Goal: Information Seeking & Learning: Learn about a topic

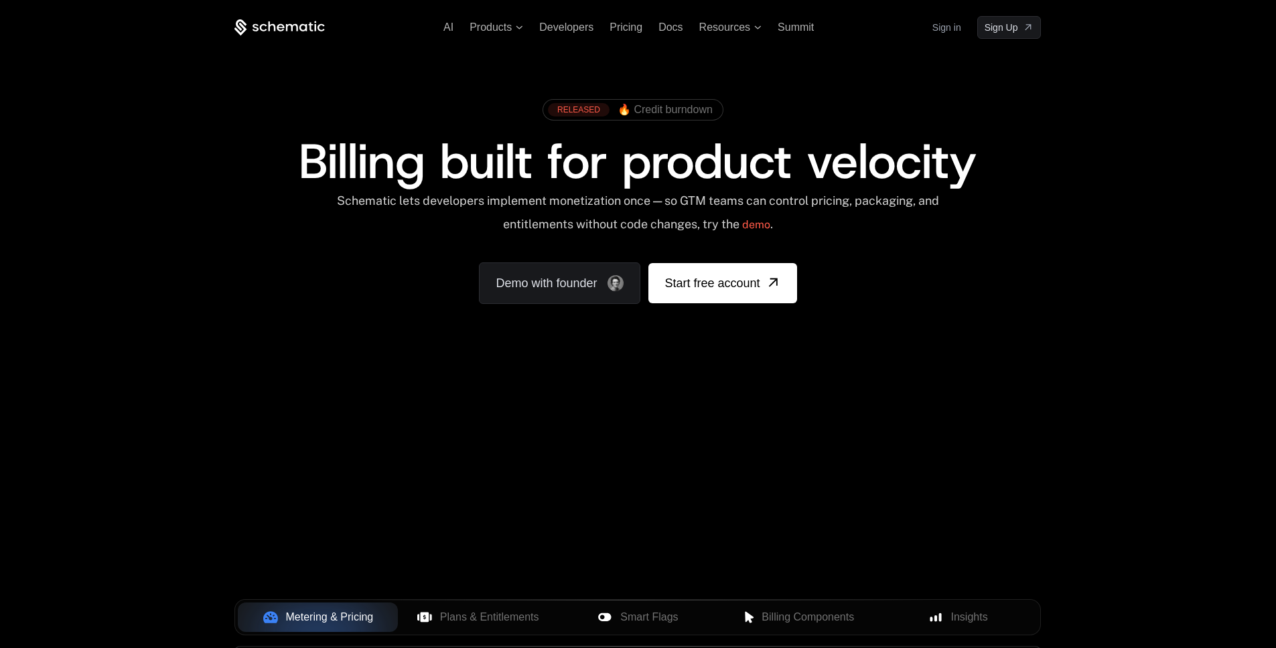
click at [583, 411] on div "Your browser does not support the video tag." at bounding box center [637, 395] width 871 height 564
click at [639, 620] on span "Smart Flags" at bounding box center [649, 617] width 58 height 16
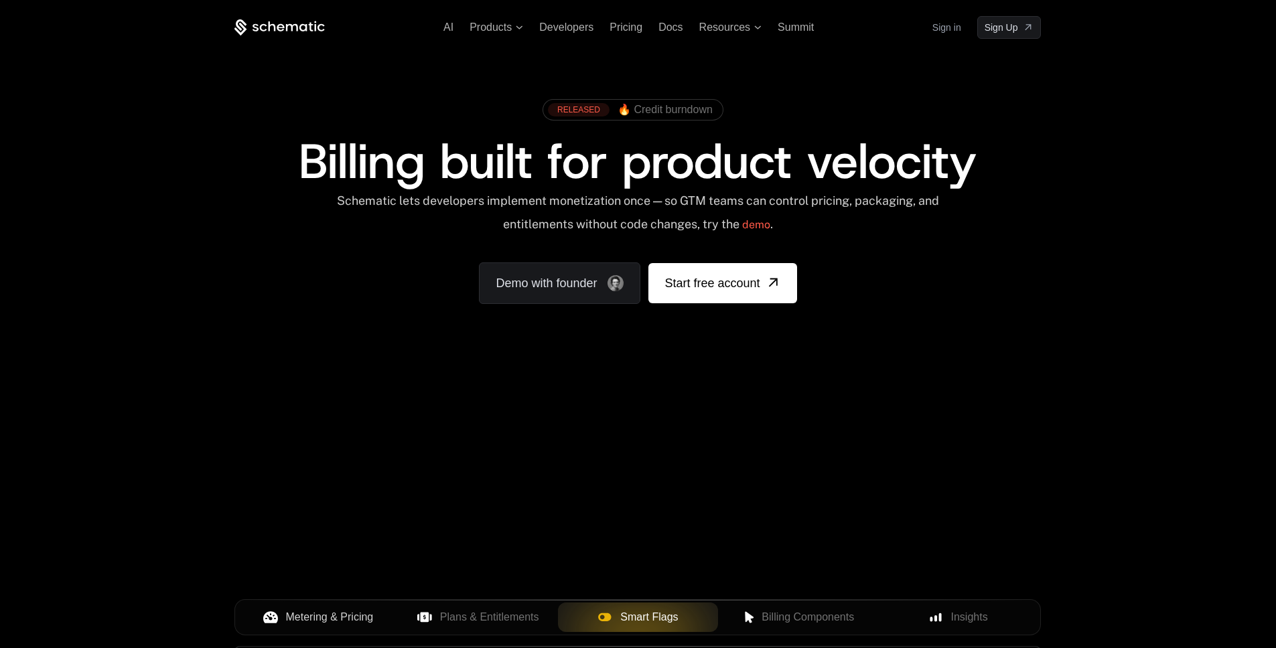
click at [309, 615] on span "Metering & Pricing" at bounding box center [330, 617] width 88 height 16
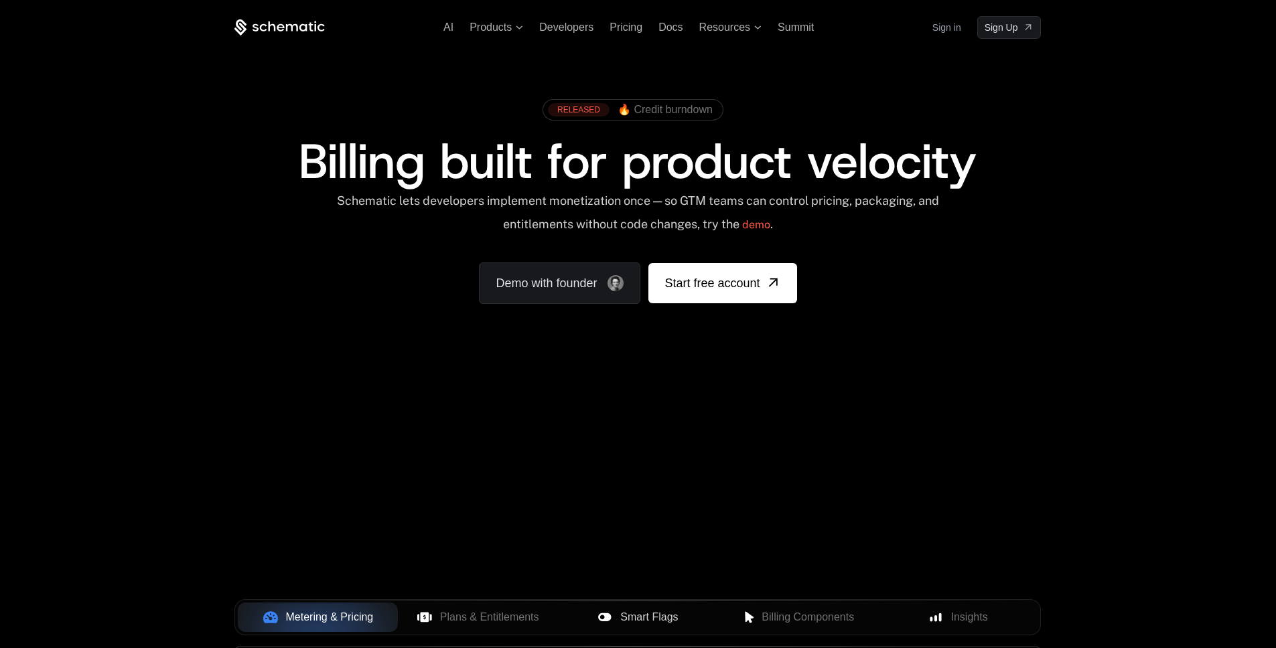
click at [871, 207] on div "Schematic lets developers implement monetization once — so GTM teams can contro…" at bounding box center [638, 218] width 605 height 48
drag, startPoint x: 661, startPoint y: 144, endPoint x: 670, endPoint y: 109, distance: 36.1
click at [661, 144] on span "Billing built for product velocity" at bounding box center [638, 161] width 678 height 64
click at [670, 109] on span "🔥 Credit burndown" at bounding box center [665, 110] width 95 height 12
click at [741, 157] on span "Billing built for product velocity" at bounding box center [638, 161] width 678 height 64
